Goal: Task Accomplishment & Management: Manage account settings

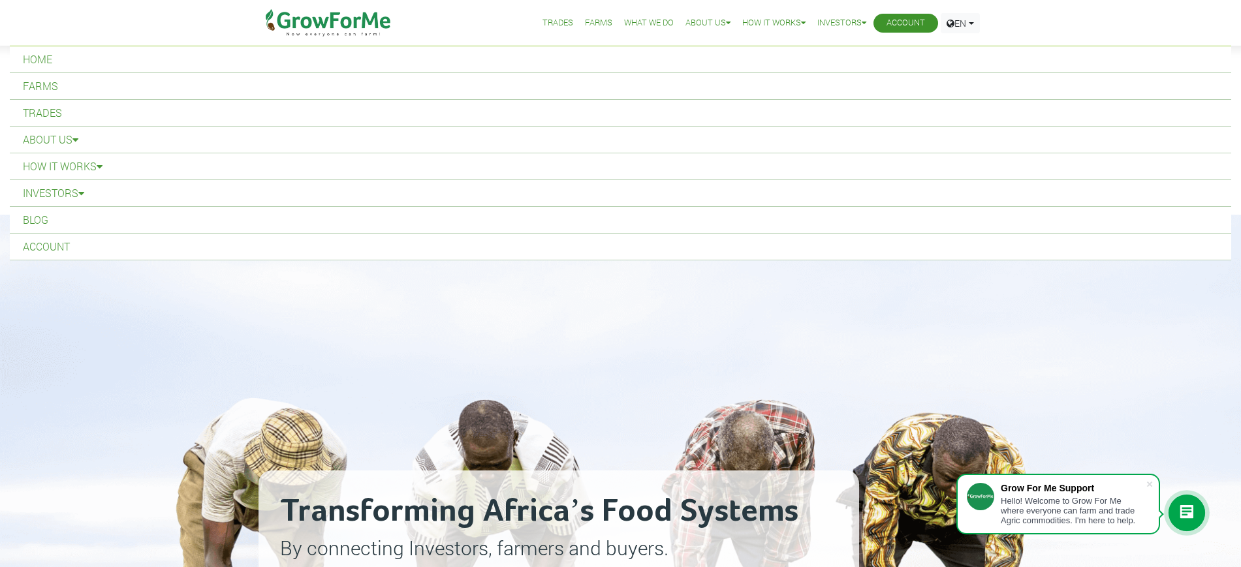
click at [613, 25] on link "Account" at bounding box center [905, 23] width 39 height 14
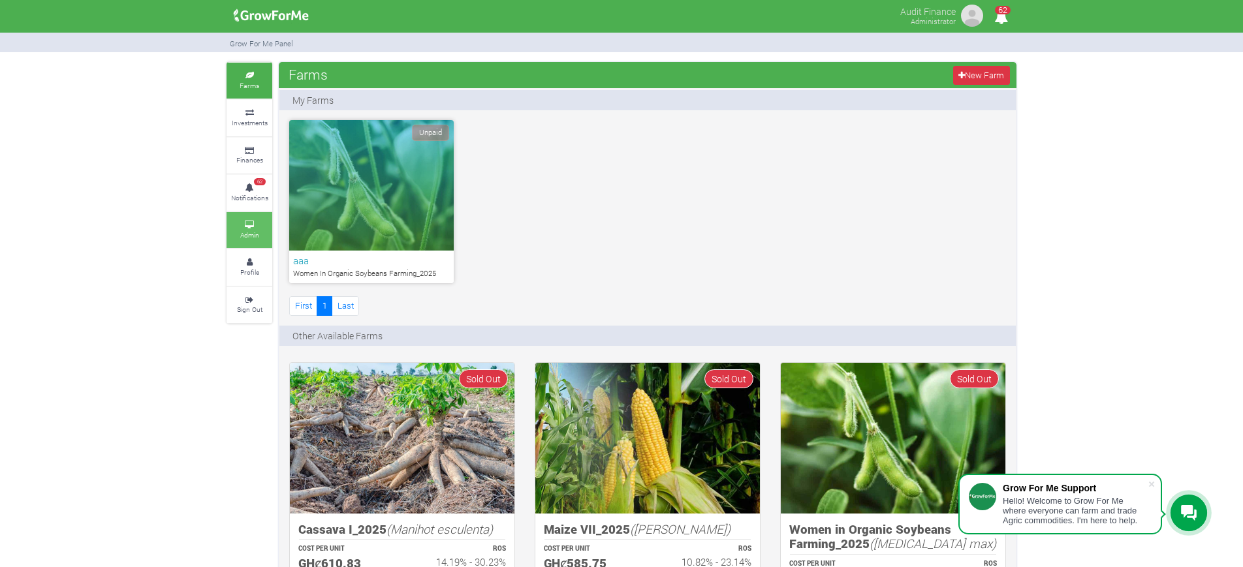
click at [241, 226] on icon at bounding box center [249, 225] width 39 height 7
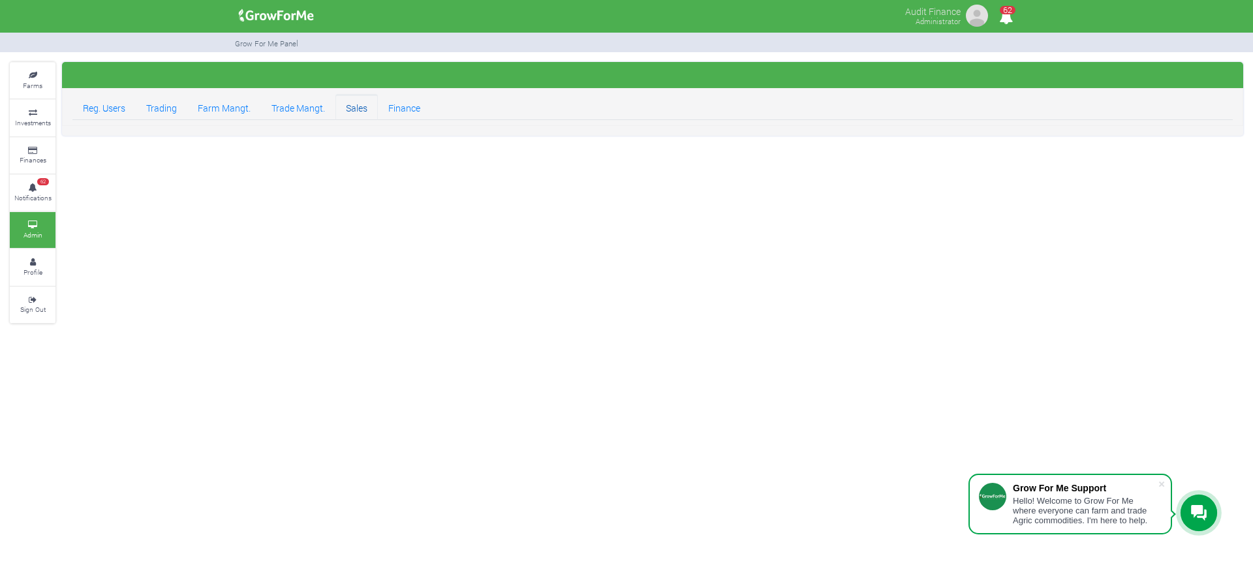
click at [361, 106] on link "Sales" at bounding box center [356, 107] width 42 height 26
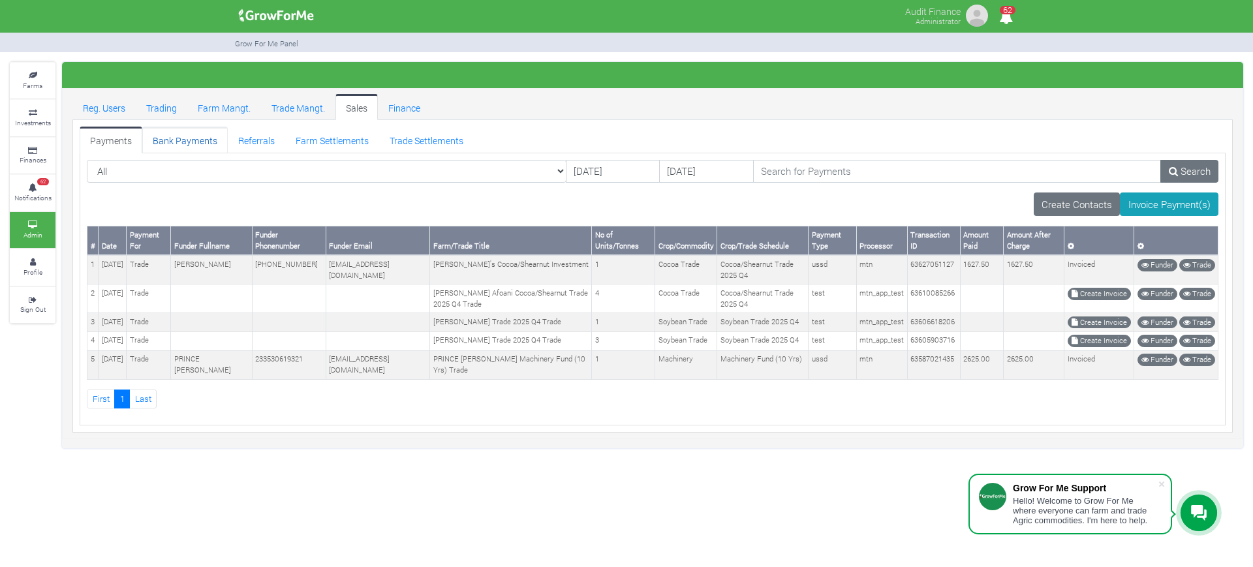
click at [163, 136] on link "Bank Payments" at bounding box center [185, 140] width 86 height 26
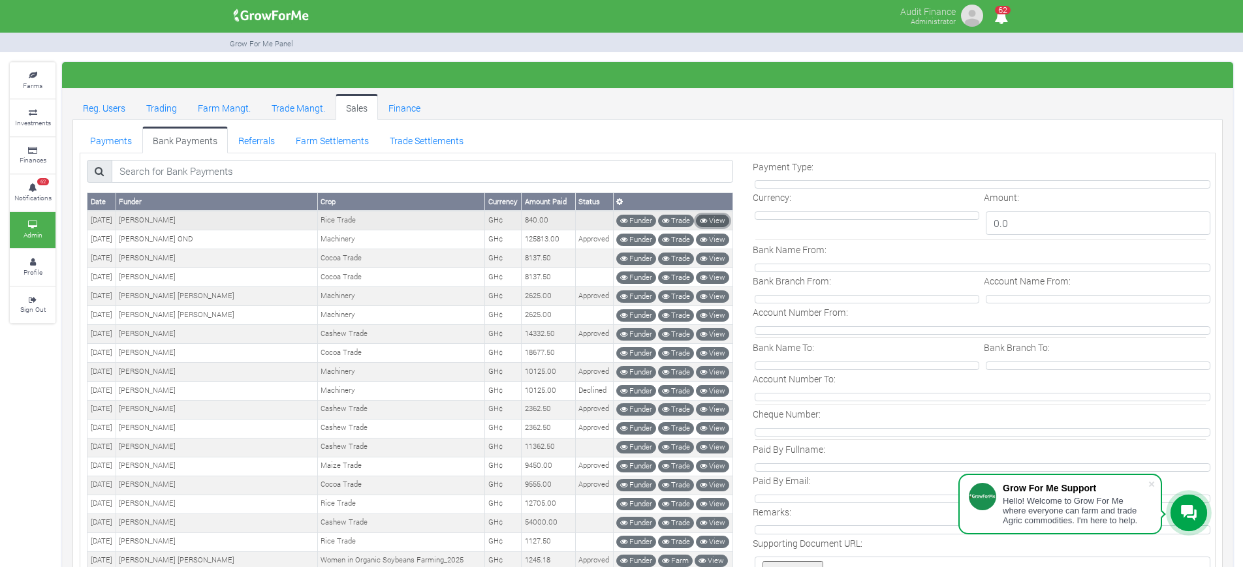
click at [714, 216] on link "View" at bounding box center [712, 221] width 33 height 12
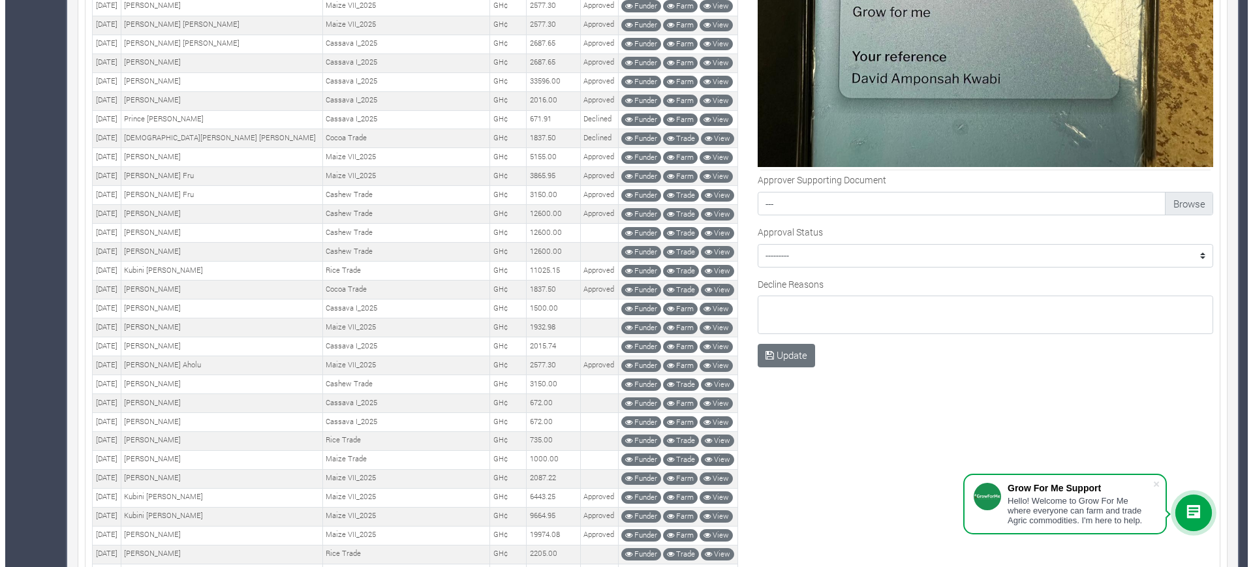
scroll to position [1166, 0]
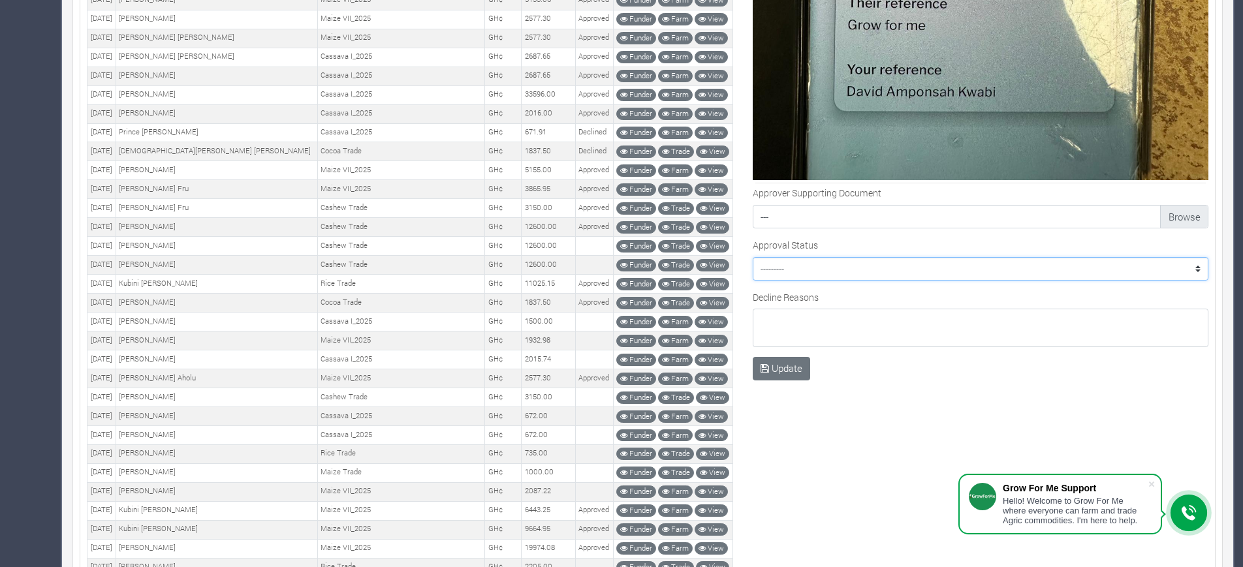
click at [865, 264] on select "--------- Approved Declined" at bounding box center [981, 268] width 456 height 23
select select "Approved"
click at [753, 257] on select "--------- Approved Declined" at bounding box center [981, 268] width 456 height 23
click at [783, 314] on textarea "Decline Reasons" at bounding box center [981, 328] width 456 height 38
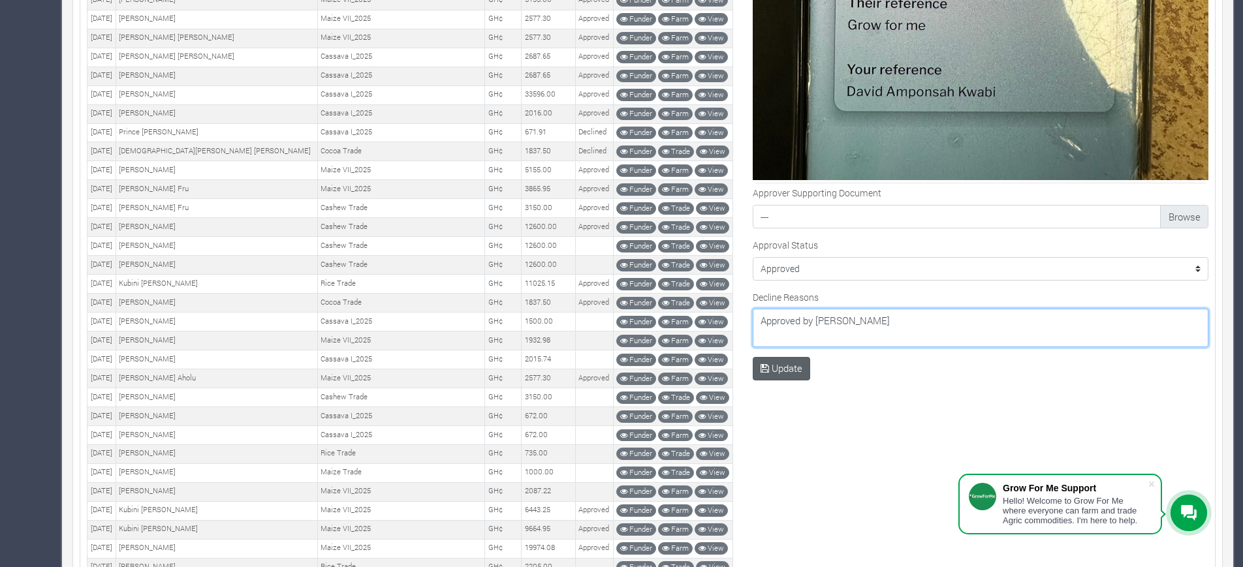
type textarea "Approved by Alexander"
click at [771, 372] on button "Update" at bounding box center [782, 368] width 58 height 23
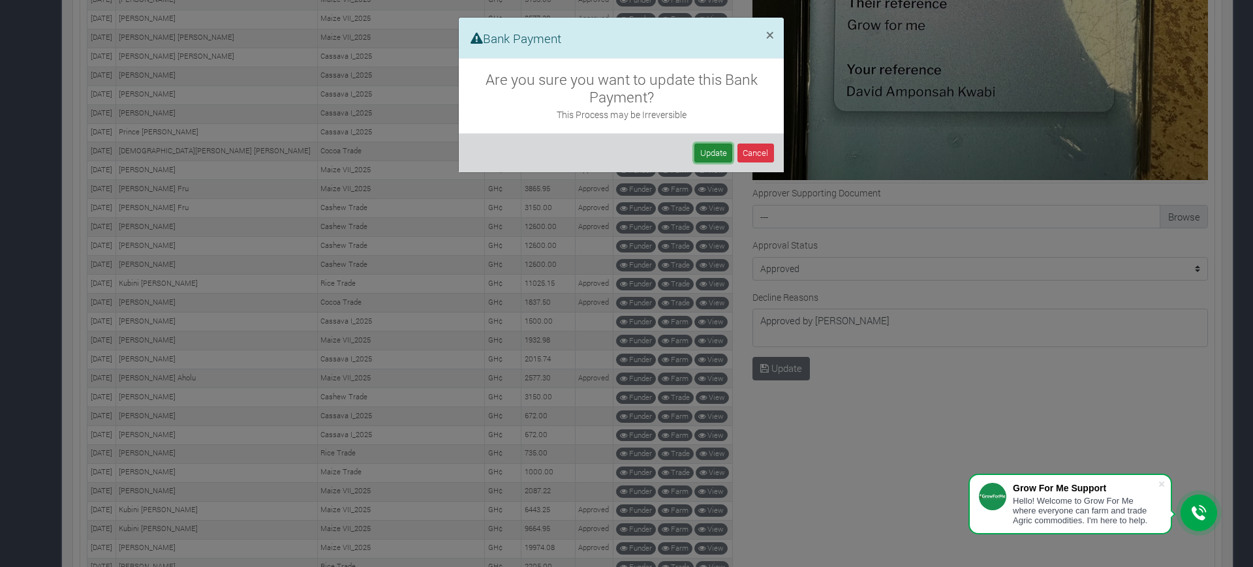
click at [718, 148] on button "Update" at bounding box center [713, 153] width 38 height 19
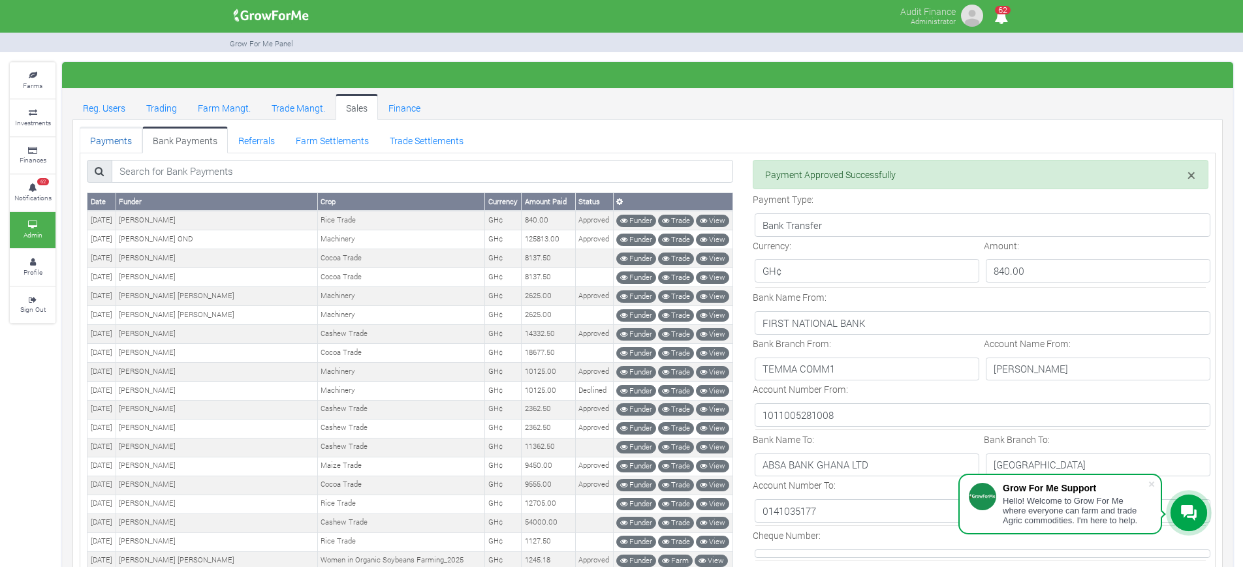
click at [116, 138] on link "Payments" at bounding box center [111, 140] width 63 height 26
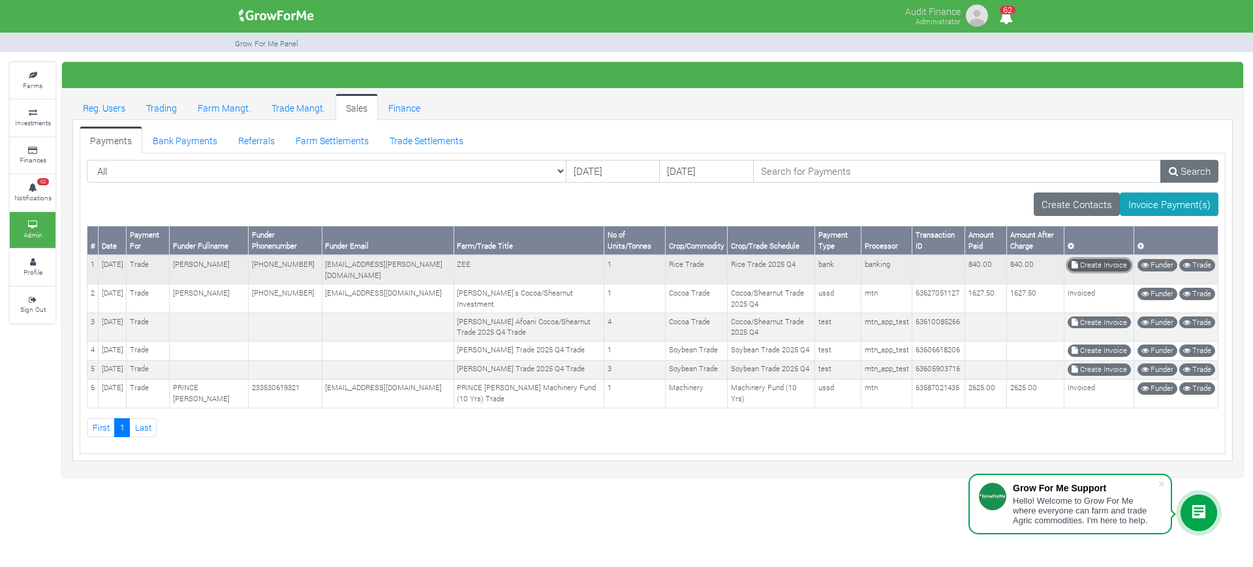
click at [1104, 264] on link "Create Invoice" at bounding box center [1099, 265] width 63 height 12
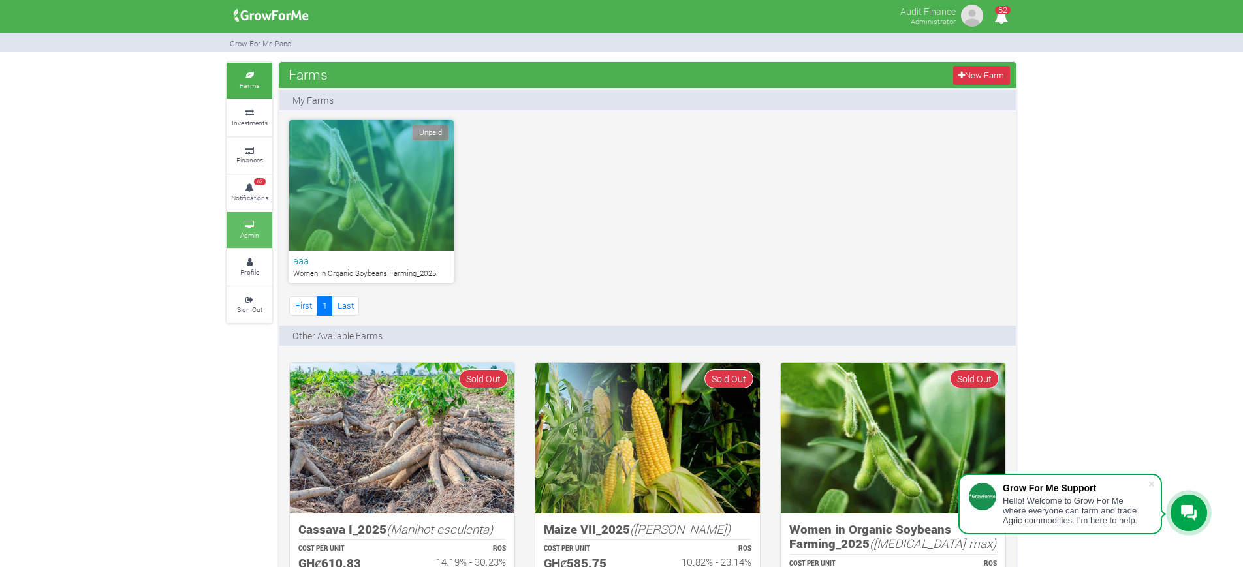
click at [258, 224] on icon at bounding box center [249, 225] width 39 height 7
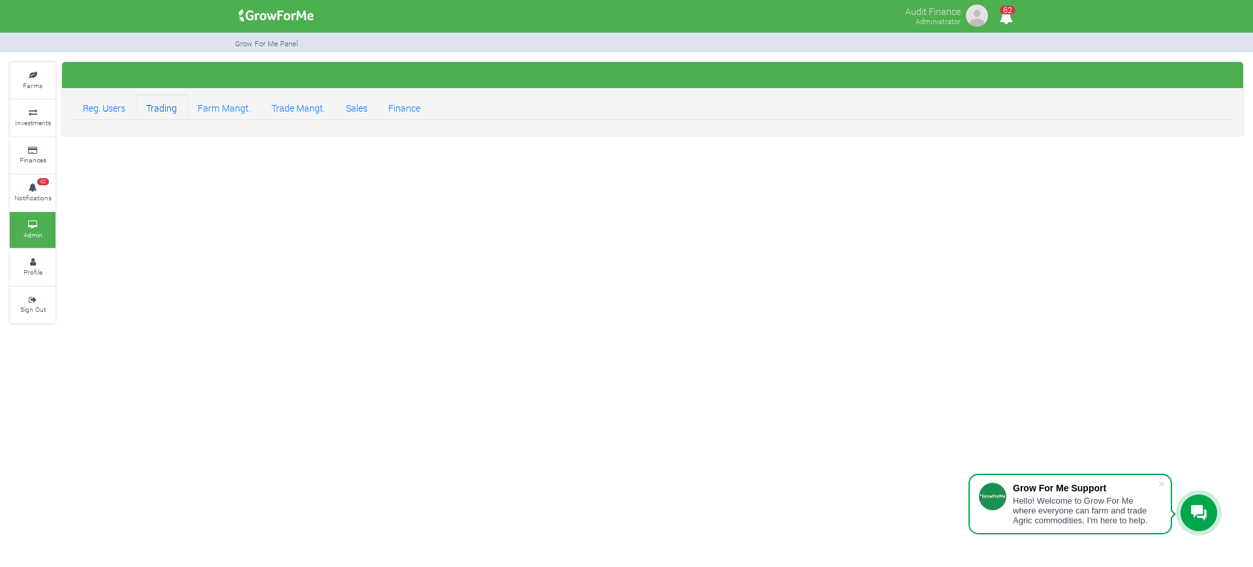
click at [170, 106] on link "Trading" at bounding box center [162, 107] width 52 height 26
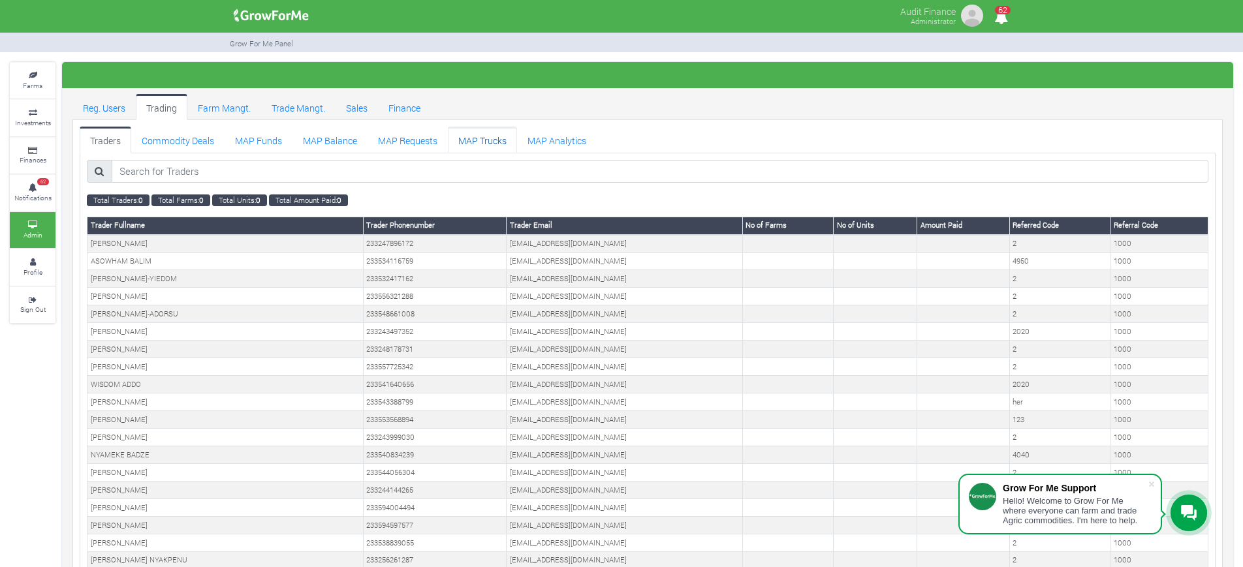
click at [478, 133] on link "MAP Trucks" at bounding box center [482, 140] width 69 height 26
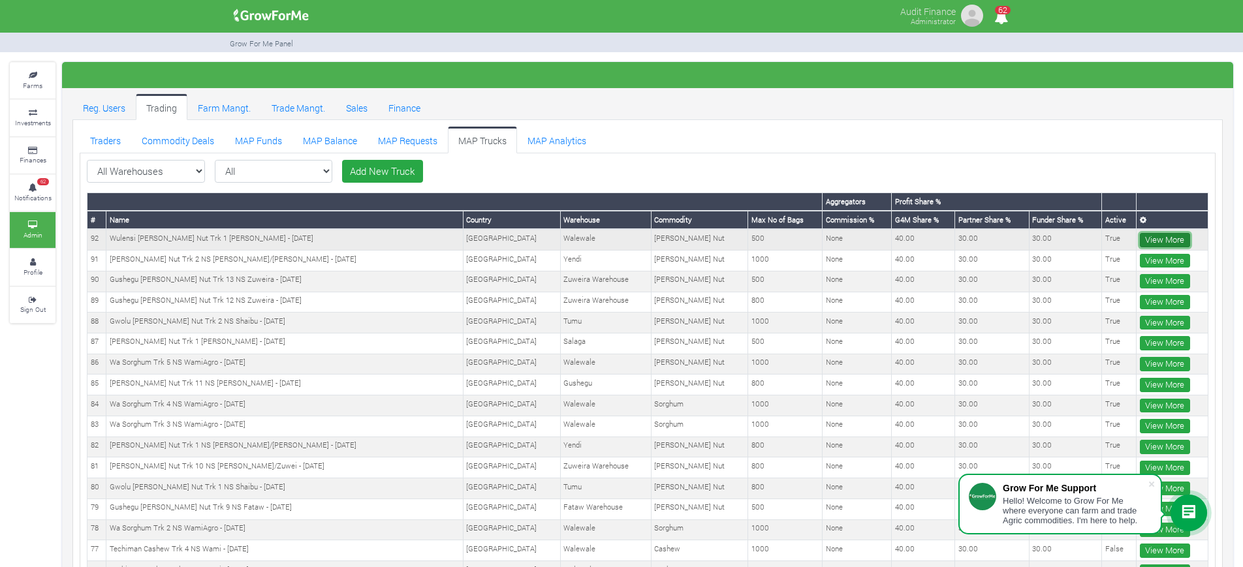
click at [1145, 236] on link "View More" at bounding box center [1165, 240] width 50 height 14
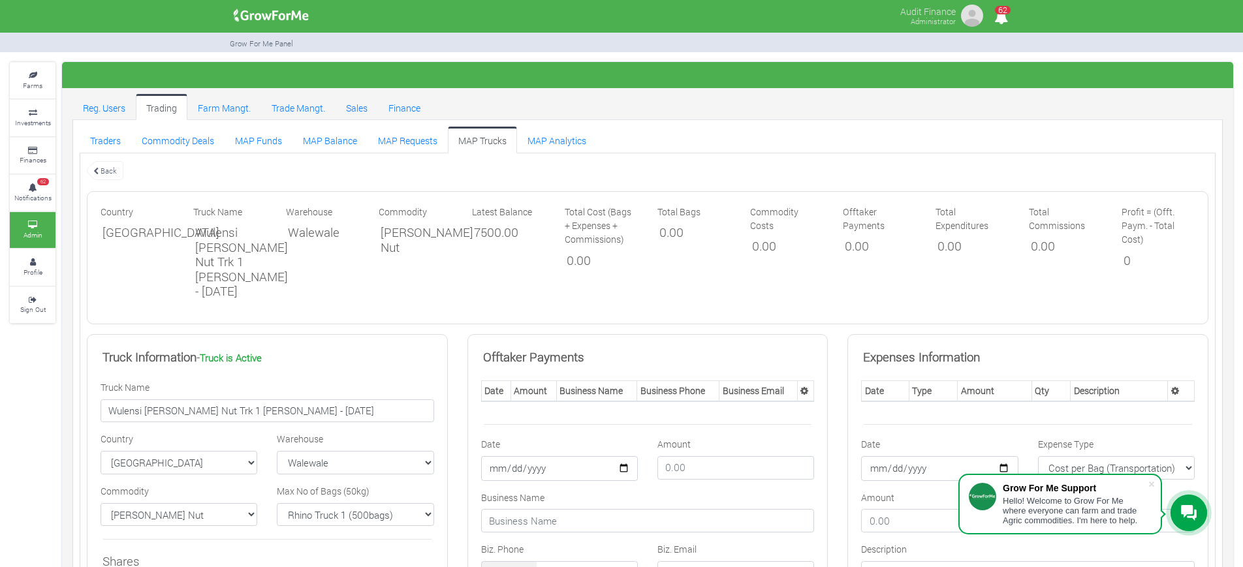
scroll to position [1, 0]
click at [99, 169] on link "Back" at bounding box center [105, 170] width 37 height 22
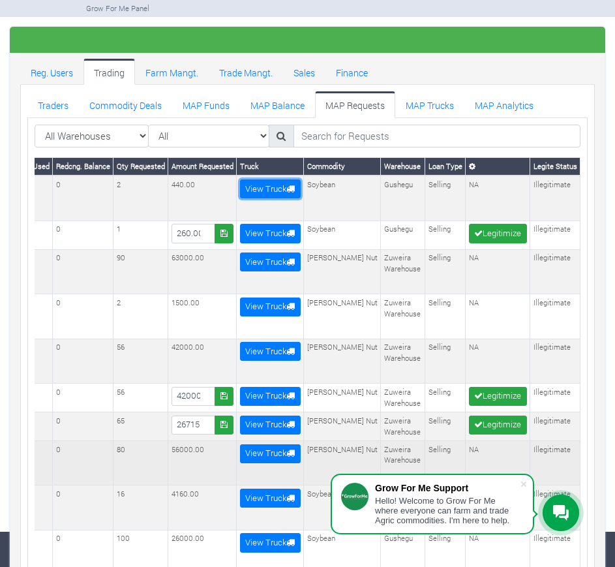
scroll to position [46, 0]
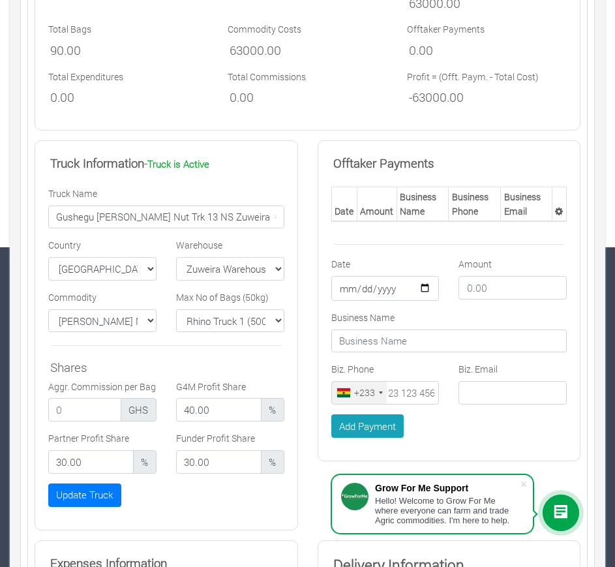
scroll to position [295, 0]
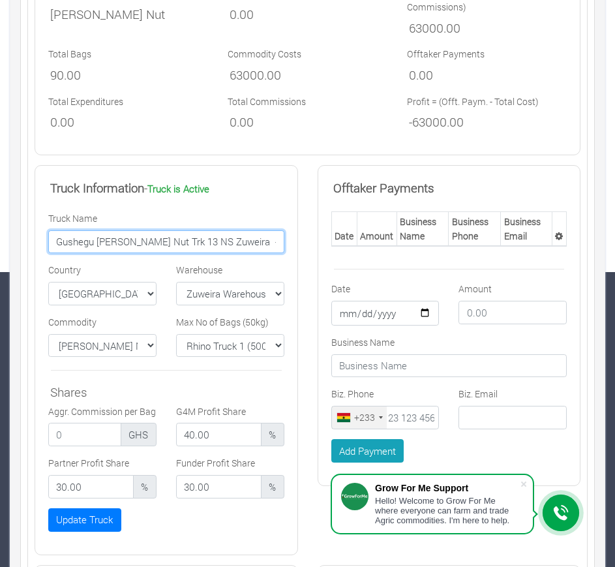
click at [127, 230] on input "Gushegu Shea Nut Trk 13 NS Zuweira - 21/08/2025" at bounding box center [166, 241] width 236 height 23
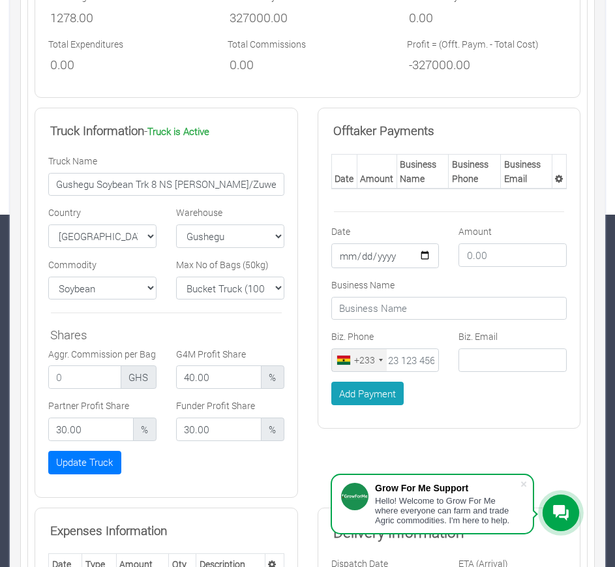
scroll to position [290, 0]
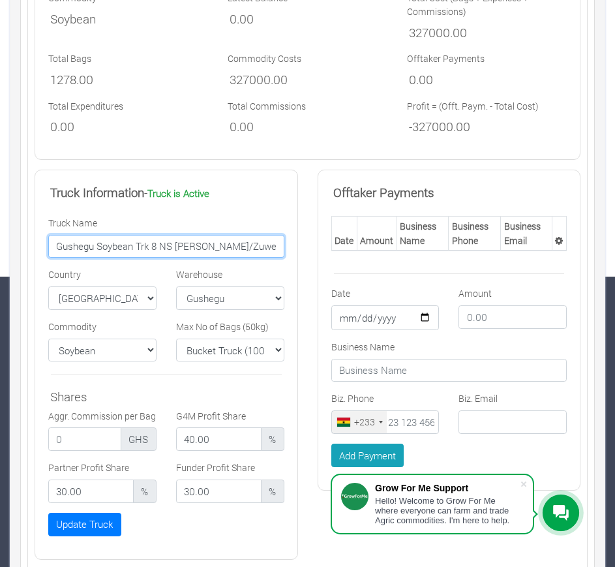
click at [136, 235] on input "Gushegu Soybean Trk 8 NS [PERSON_NAME]/Zuwei - [DATE]" at bounding box center [166, 246] width 236 height 23
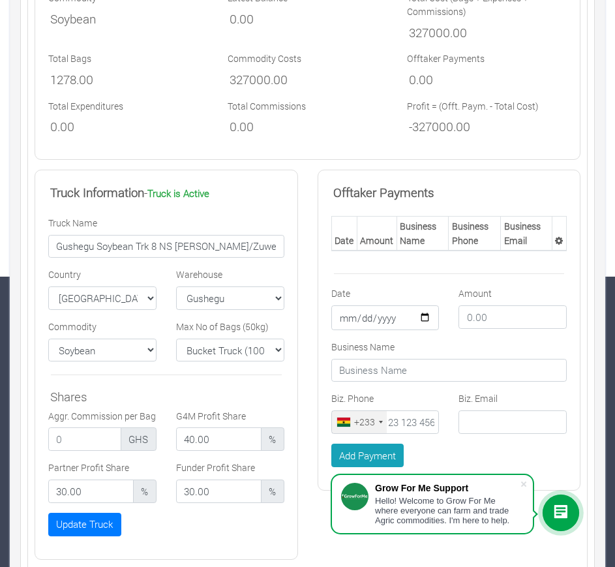
scroll to position [0, 0]
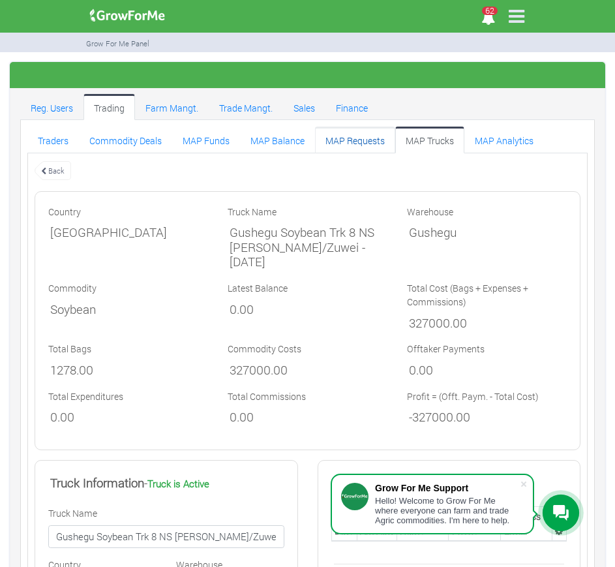
click at [343, 142] on link "MAP Requests" at bounding box center [355, 140] width 80 height 26
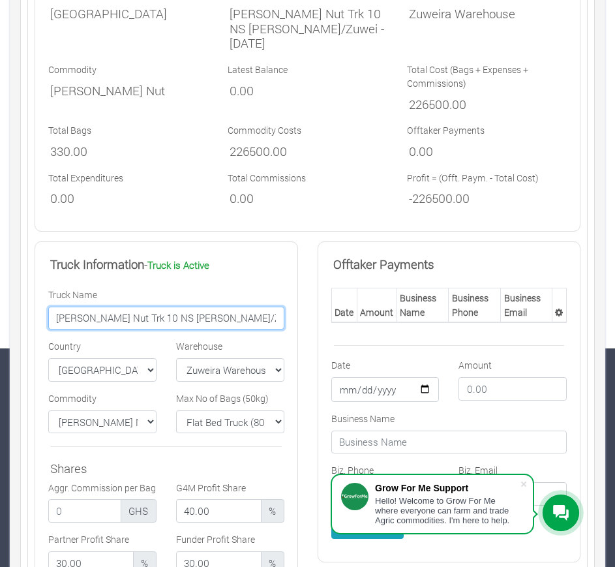
click at [213, 319] on input "Gushegu Shea Nut Trk 10 NS Roger/Zuwei - 16/07/2025" at bounding box center [166, 318] width 236 height 23
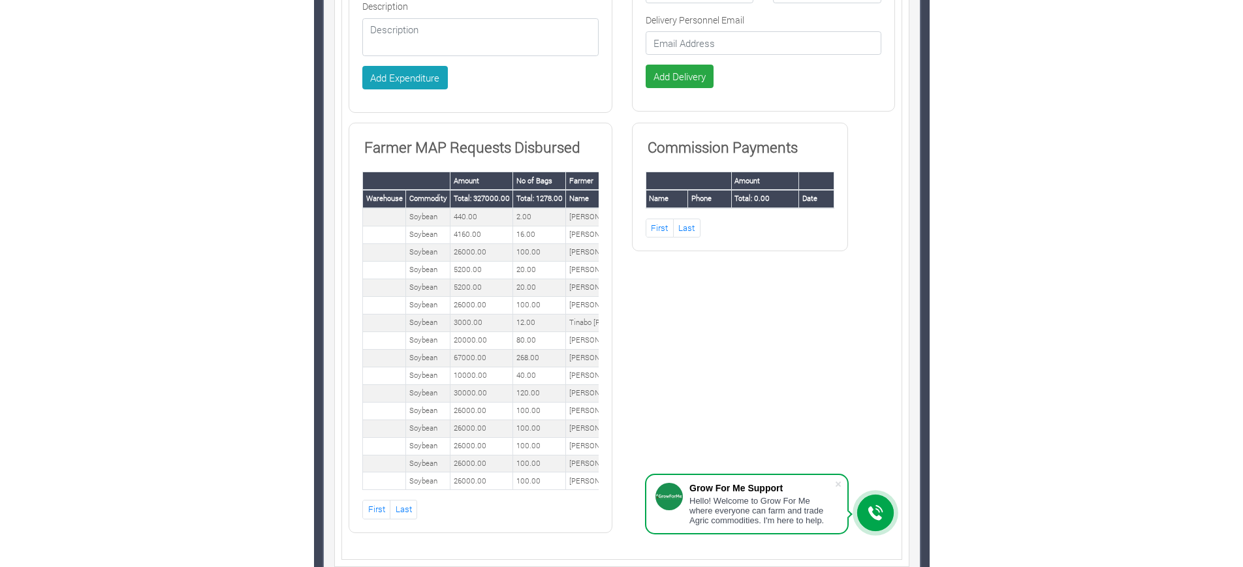
scroll to position [980, 0]
